Goal: Transaction & Acquisition: Obtain resource

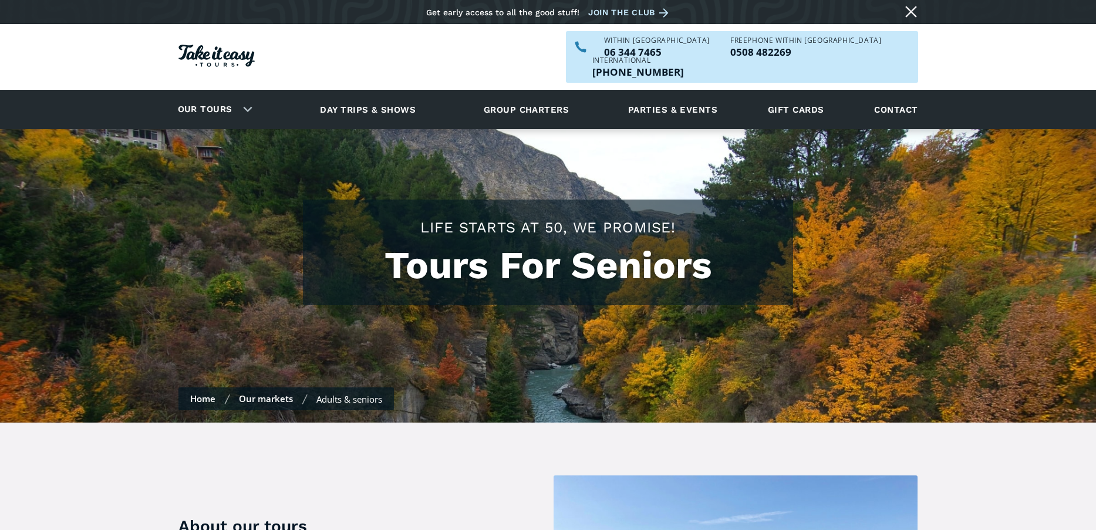
click at [480, 267] on h1 "Tours For Seniors" at bounding box center [548, 266] width 467 height 44
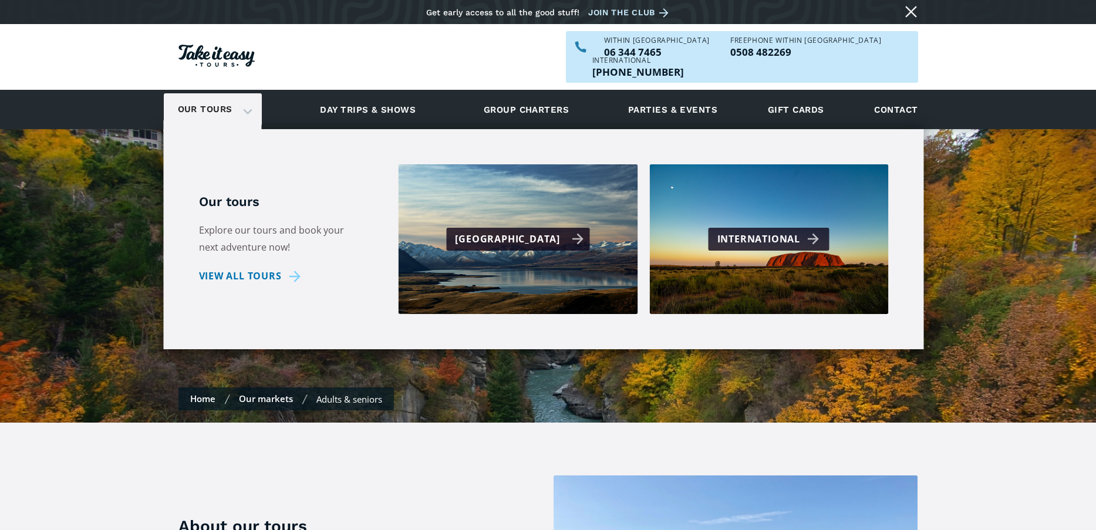
click at [524, 231] on div "[GEOGRAPHIC_DATA]" at bounding box center [519, 239] width 129 height 17
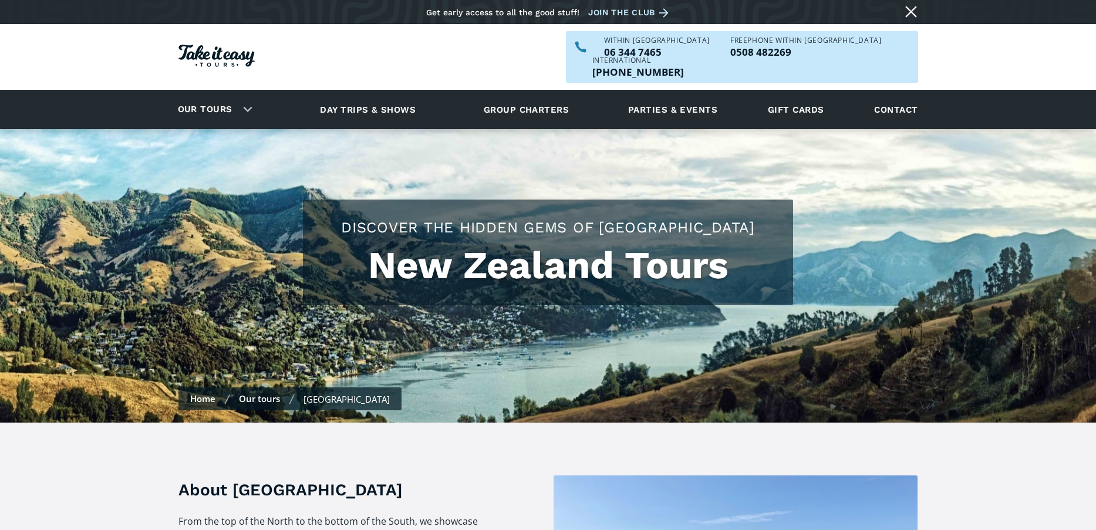
checkbox input "true"
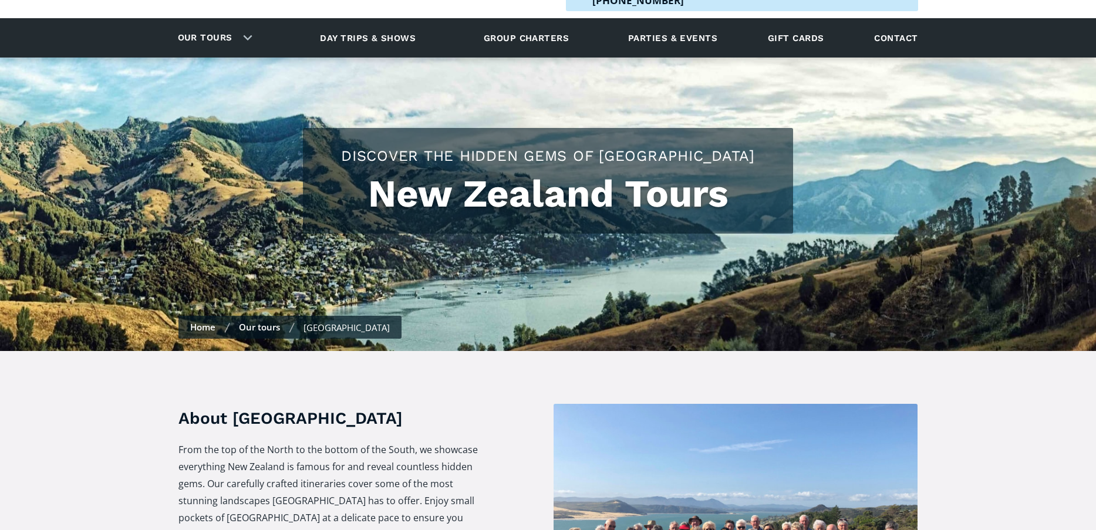
scroll to position [235, 0]
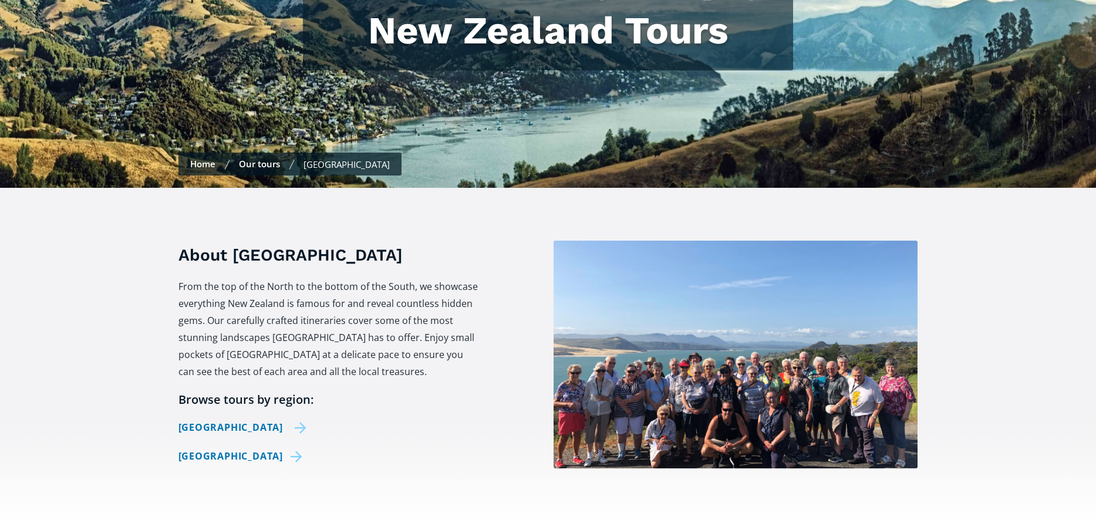
click at [247, 419] on link "[GEOGRAPHIC_DATA]" at bounding box center [243, 427] width 129 height 17
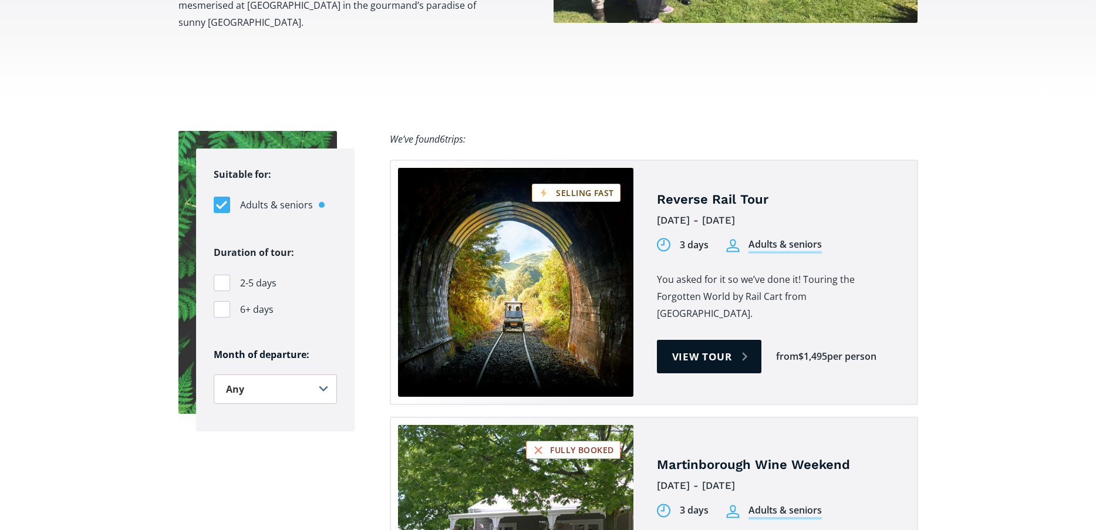
scroll to position [705, 0]
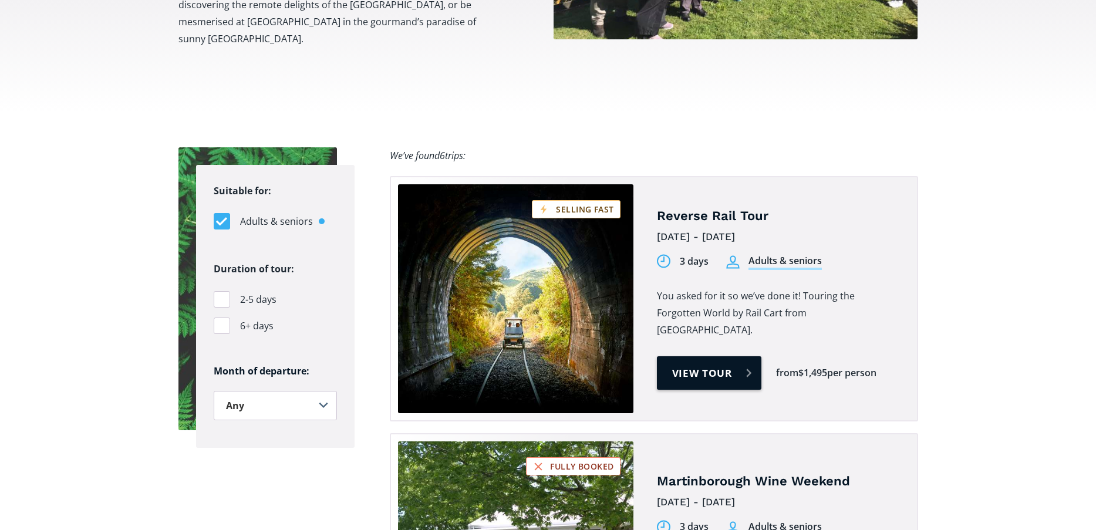
click at [713, 356] on link "View tour" at bounding box center [709, 372] width 105 height 33
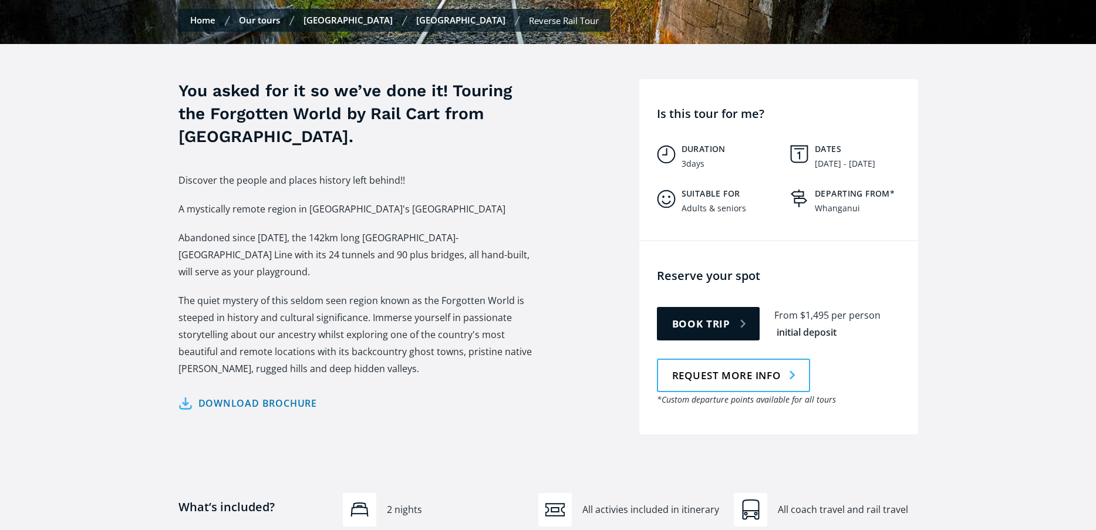
scroll to position [411, 0]
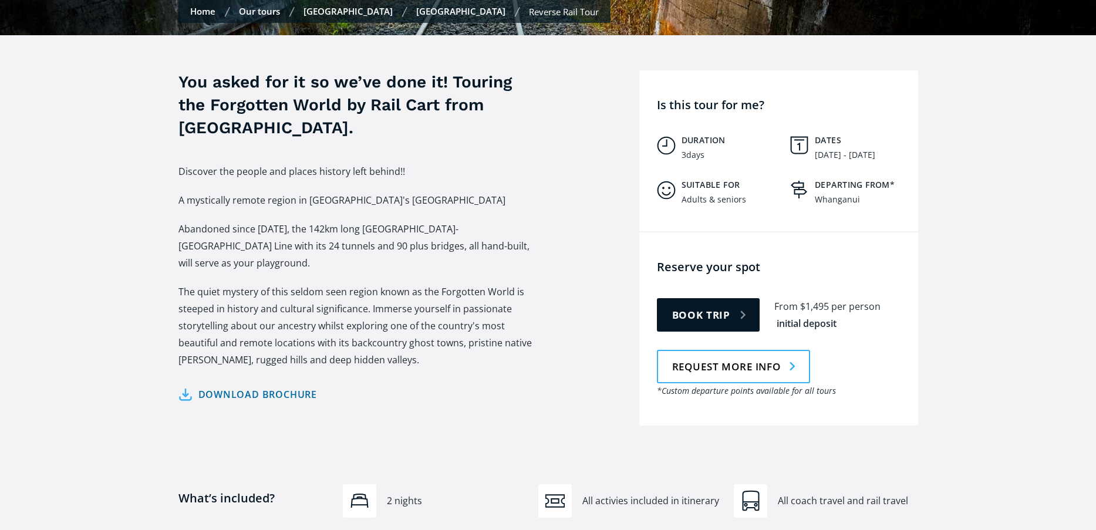
click at [228, 386] on link "Download brochure" at bounding box center [248, 394] width 139 height 17
